Goal: Navigation & Orientation: Find specific page/section

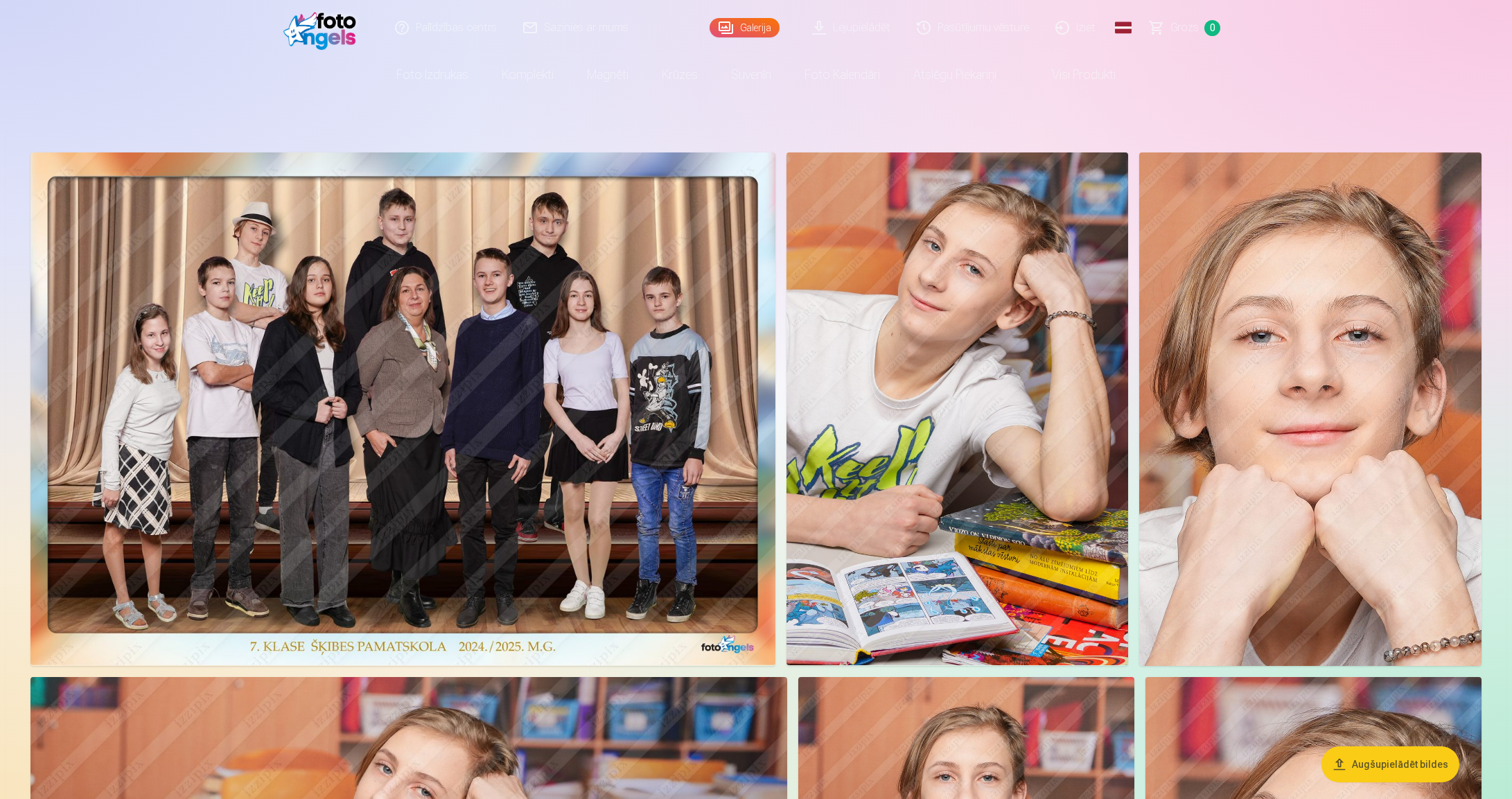
click at [316, 29] on img at bounding box center [323, 27] width 79 height 44
click at [316, 27] on img at bounding box center [323, 27] width 79 height 44
click at [1086, 35] on link "Iziet" at bounding box center [1076, 27] width 66 height 56
